Goal: Find specific page/section: Find specific page/section

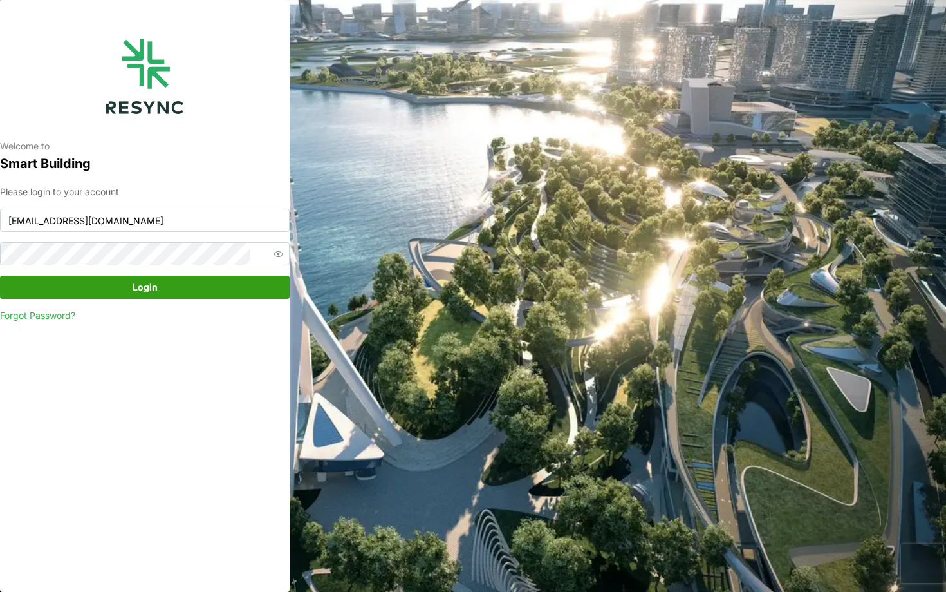
click at [103, 296] on span "Login" at bounding box center [144, 287] width 265 height 22
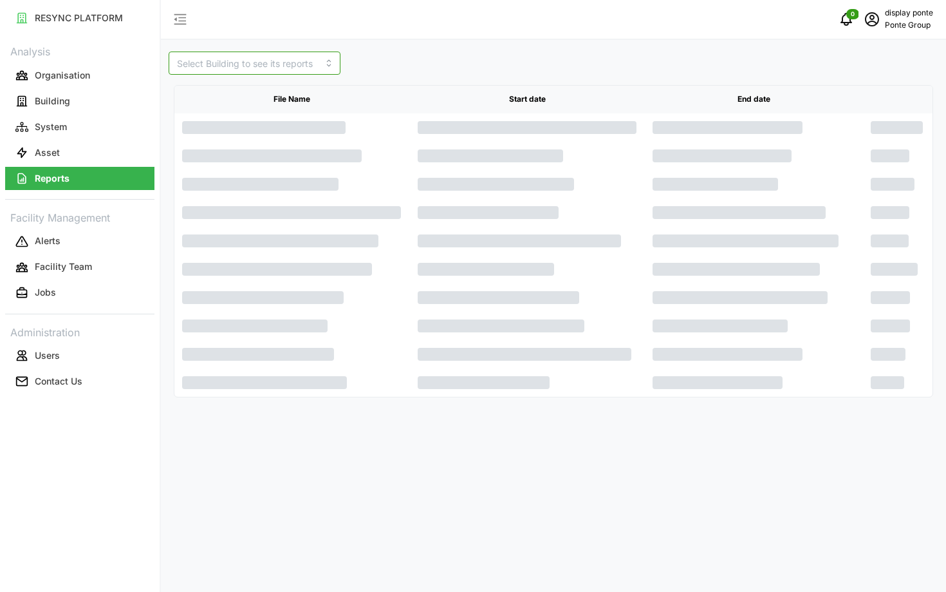
click at [239, 64] on input at bounding box center [255, 63] width 172 height 23
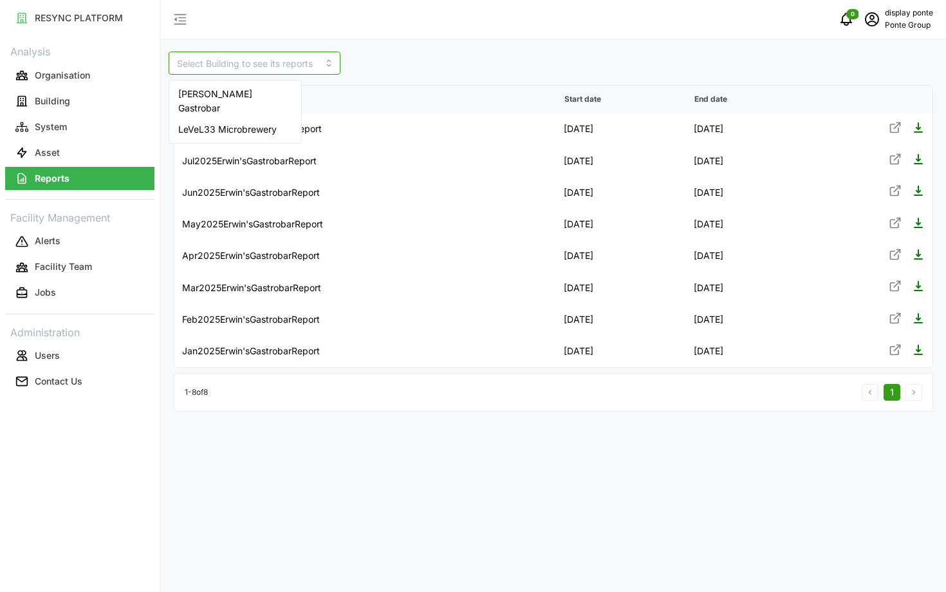
click at [256, 122] on span "LeVeL33 Microbrewery" at bounding box center [227, 129] width 98 height 14
type input "LeVeL33 Microbrewery"
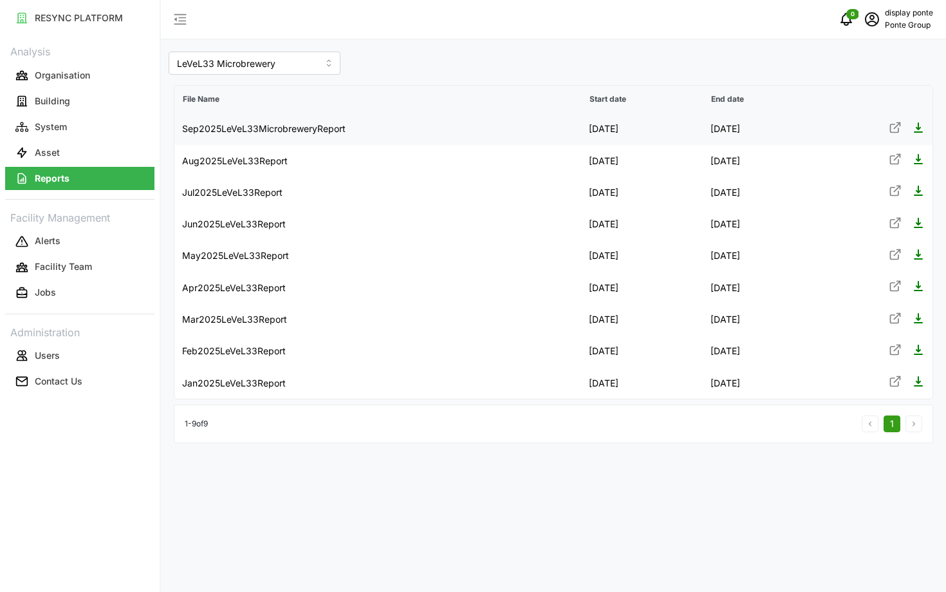
click at [893, 128] on icon at bounding box center [895, 127] width 13 height 13
